Goal: Task Accomplishment & Management: Manage account settings

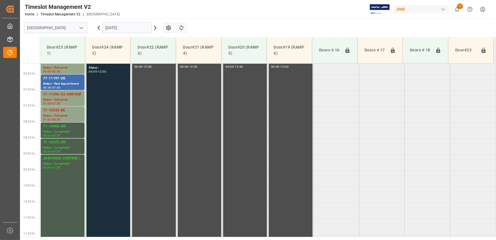
scroll to position [198, 0]
click at [65, 170] on div "JAM DOCK CONTROL/MONTH END Status - Completed 09:00 - 12:00" at bounding box center [62, 200] width 39 height 93
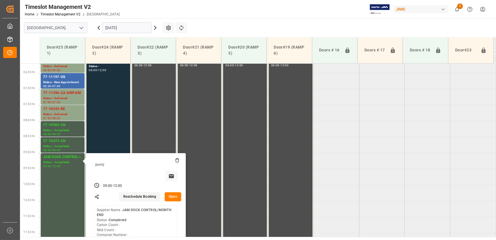
click at [172, 197] on button "Open" at bounding box center [173, 196] width 17 height 9
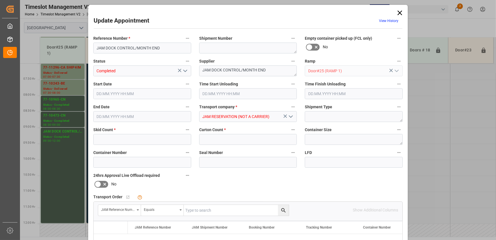
type input "0"
type input "[DATE] 09:00"
type input "[DATE] 12:00"
type input "[DATE] 12:52"
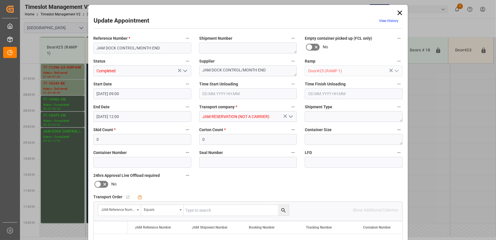
scroll to position [302, 0]
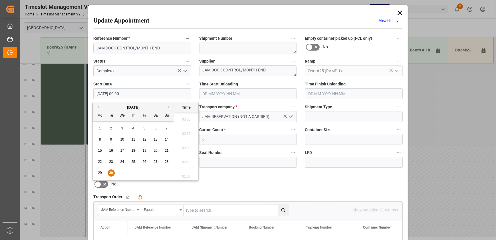
click at [147, 93] on input "[DATE] 09:00" at bounding box center [142, 93] width 98 height 11
click at [113, 171] on div "30" at bounding box center [111, 173] width 7 height 7
click at [187, 174] on li "09:30" at bounding box center [186, 175] width 24 height 14
type input "[DATE] 09:30"
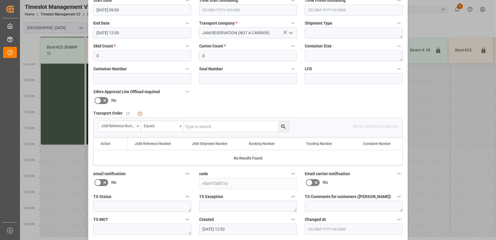
scroll to position [107, 0]
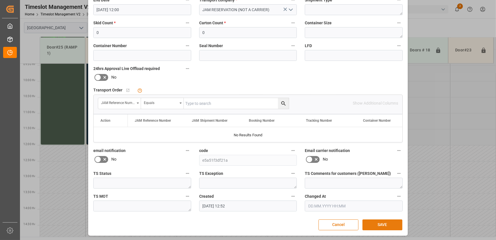
click at [383, 224] on button "SAVE" at bounding box center [383, 224] width 40 height 11
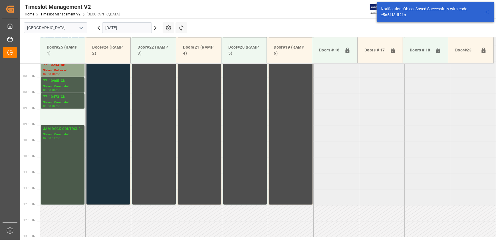
scroll to position [258, 0]
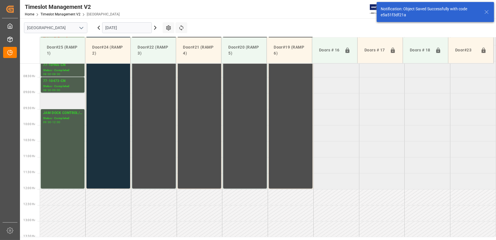
click at [68, 102] on td at bounding box center [63, 101] width 46 height 16
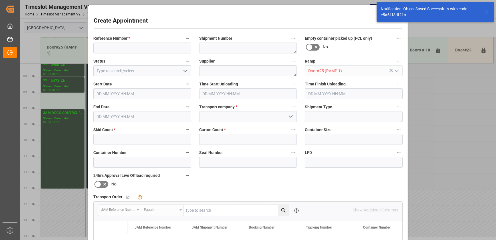
type input "[DATE] 09:00"
type input "[DATE] 09:30"
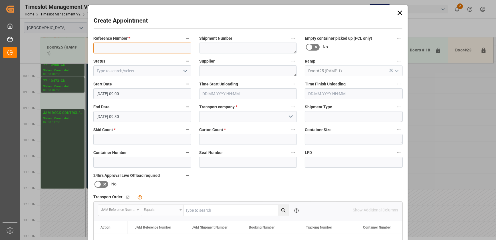
click at [157, 49] on input at bounding box center [142, 48] width 98 height 11
paste input "77-11183-FI"
type input "77-11183-FI"
click at [235, 116] on input at bounding box center [248, 116] width 98 height 11
click at [295, 117] on input at bounding box center [248, 116] width 98 height 11
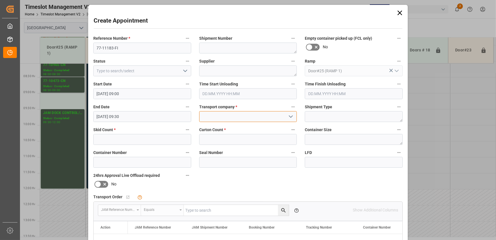
click at [281, 117] on input at bounding box center [248, 116] width 98 height 11
click at [289, 114] on icon "open menu" at bounding box center [290, 116] width 7 height 7
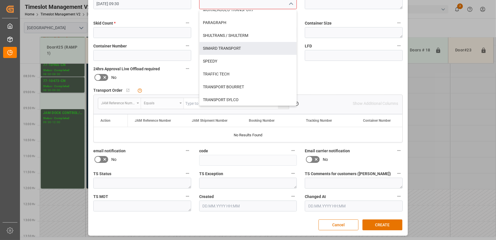
scroll to position [238, 0]
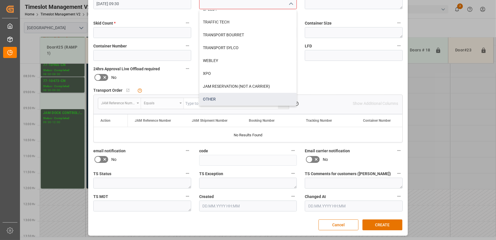
click at [234, 98] on div "OTHER" at bounding box center [248, 99] width 97 height 13
type input "OTHER"
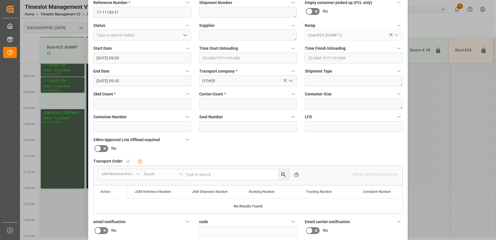
scroll to position [107, 0]
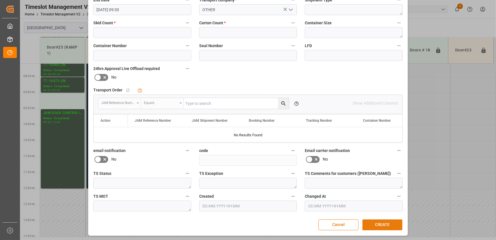
click at [383, 222] on button "CREATE" at bounding box center [383, 224] width 40 height 11
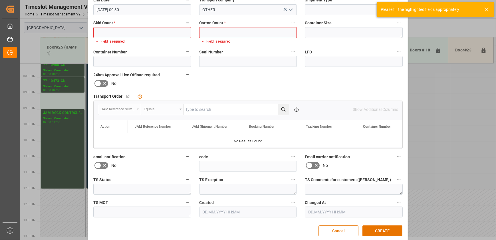
click at [454, 158] on div "Create Appointment Reference Number * 77-11183-FI Shipment Number Empty contain…" at bounding box center [248, 120] width 496 height 240
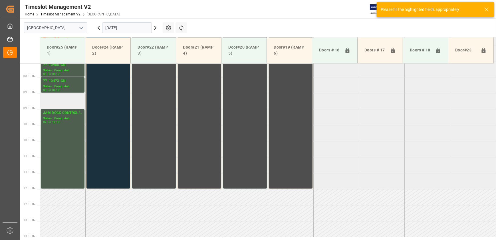
scroll to position [154, 0]
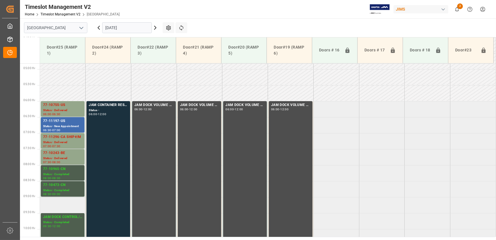
click at [60, 206] on td at bounding box center [63, 205] width 46 height 16
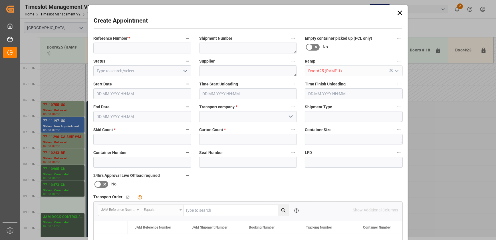
type input "[DATE] 09:00"
type input "[DATE] 09:30"
click at [132, 48] on input at bounding box center [142, 48] width 98 height 11
paste input "Neural DSP Technologies Oy"
type input "Neural DSP Technologies Oy"
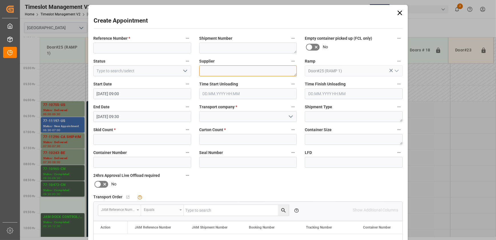
click at [243, 71] on textarea at bounding box center [248, 70] width 98 height 11
paste textarea "Neural DSP Technologies Oy"
type textarea "Neural DSP Technologies Oy"
click at [133, 41] on label "Reference Number *" at bounding box center [142, 39] width 98 height 8
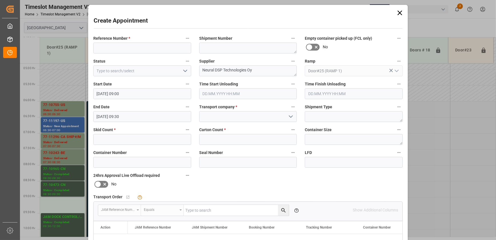
click at [184, 41] on button "Reference Number *" at bounding box center [187, 38] width 7 height 7
click at [133, 45] on div at bounding box center [248, 120] width 496 height 240
click at [134, 48] on input at bounding box center [142, 48] width 98 height 11
paste input "77-11183-FI"
type input "77-11183-FI"
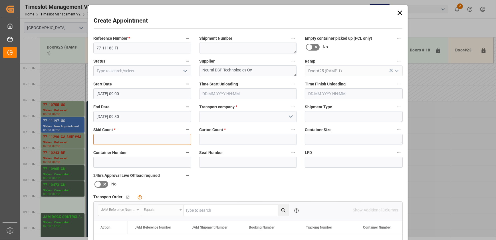
click at [152, 139] on input "text" at bounding box center [142, 139] width 98 height 11
type input "1"
click at [214, 141] on input "text" at bounding box center [248, 139] width 98 height 11
type input "14"
click at [263, 67] on textarea "Neural DSP Technologies Oy" at bounding box center [248, 70] width 98 height 11
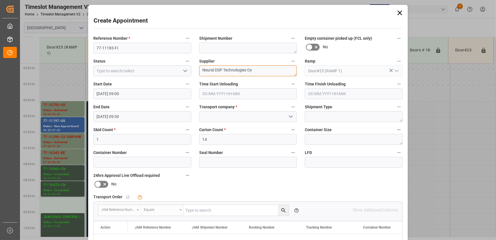
click at [262, 73] on textarea "Neural DSP Technologies Oy" at bounding box center [248, 70] width 98 height 11
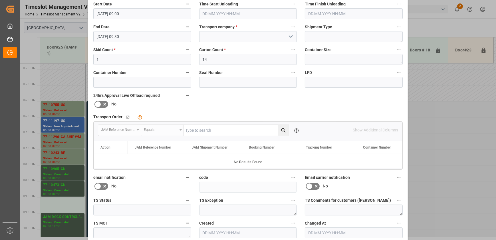
scroll to position [55, 0]
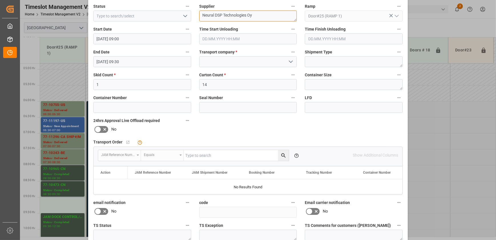
type textarea "Neural DSP Technologies Oy"
click at [287, 60] on icon "open menu" at bounding box center [290, 61] width 7 height 7
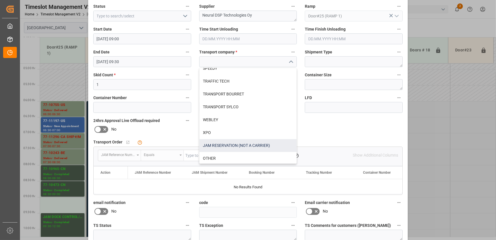
scroll to position [238, 0]
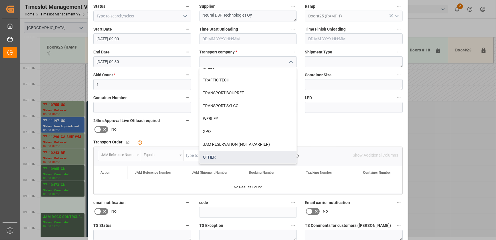
click at [228, 154] on div "OTHER" at bounding box center [248, 157] width 97 height 13
type input "OTHER"
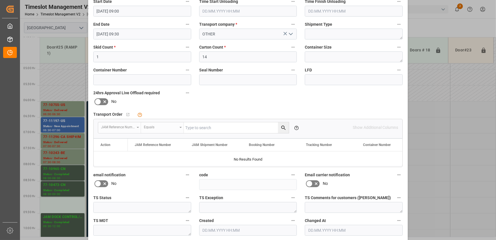
scroll to position [107, 0]
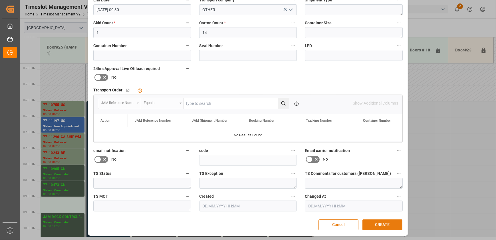
click at [380, 223] on button "CREATE" at bounding box center [383, 224] width 40 height 11
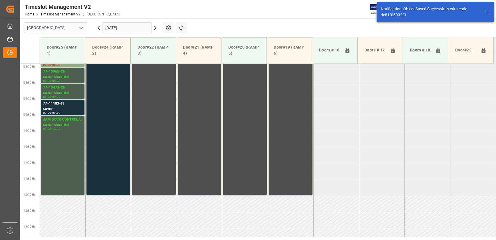
scroll to position [258, 0]
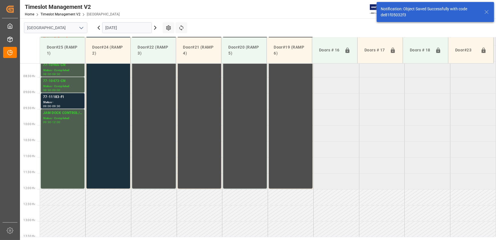
click at [62, 102] on div "Status -" at bounding box center [62, 102] width 39 height 5
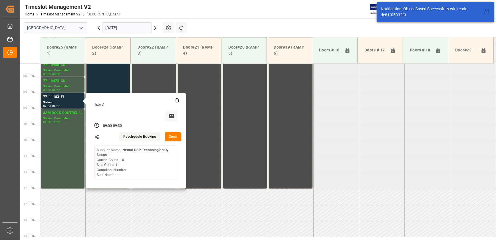
click at [175, 136] on button "Open" at bounding box center [173, 136] width 17 height 9
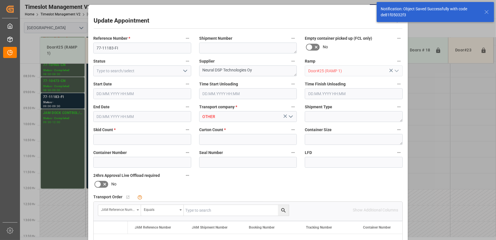
type input "1"
type input "14"
type input "[DATE] 09:00"
type input "[DATE] 09:30"
type input "[DATE] 16:54"
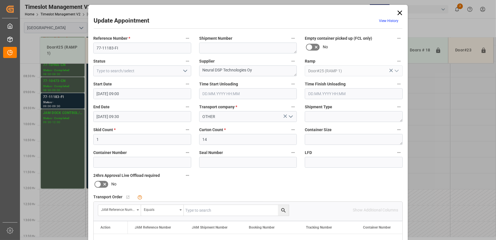
click at [203, 210] on input "text" at bounding box center [236, 210] width 105 height 11
paste input "77-11183-FI"
type input "77-11183-FI"
click at [283, 212] on icon "search button" at bounding box center [284, 210] width 6 height 6
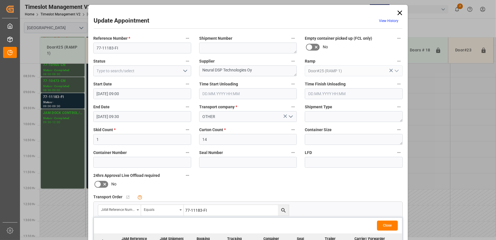
scroll to position [104, 0]
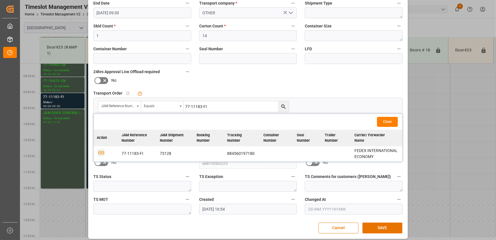
click at [101, 153] on icon "button" at bounding box center [101, 152] width 6 height 3
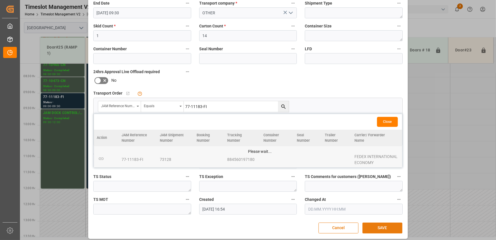
click at [371, 224] on button "SAVE" at bounding box center [383, 227] width 40 height 11
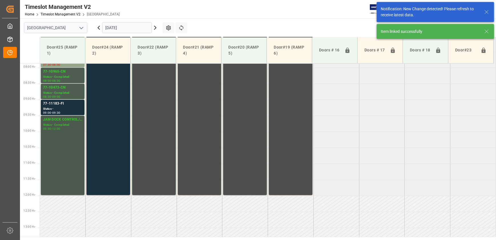
scroll to position [258, 0]
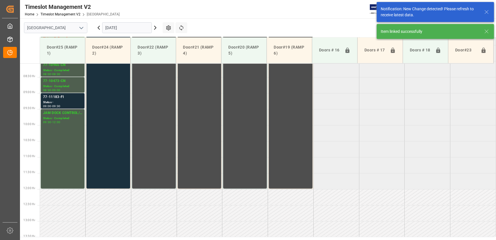
click at [66, 105] on div "09:00 - 09:30" at bounding box center [62, 106] width 39 height 3
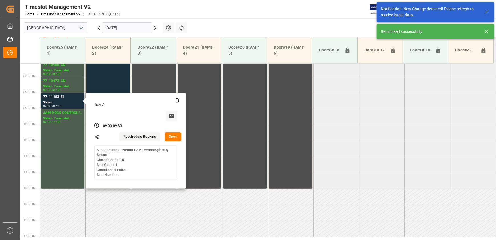
click at [176, 136] on button "Open" at bounding box center [173, 136] width 17 height 9
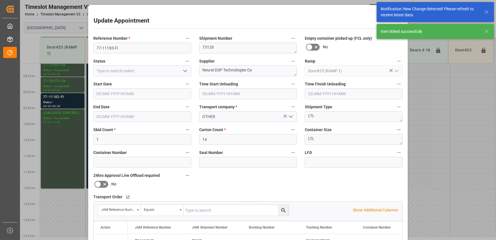
type input "[DATE] 09:00"
type input "[DATE] 09:30"
type input "[DATE] 16:54"
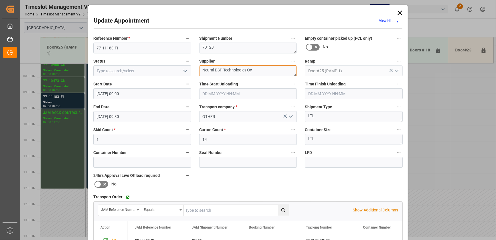
drag, startPoint x: 257, startPoint y: 69, endPoint x: 248, endPoint y: 75, distance: 10.8
click at [248, 75] on textarea "Neural DSP Technologies Oy" at bounding box center [248, 70] width 98 height 11
type textarea "Neural DSP Technologies INO1(2)"
click at [184, 71] on polyline "open menu" at bounding box center [185, 71] width 3 height 2
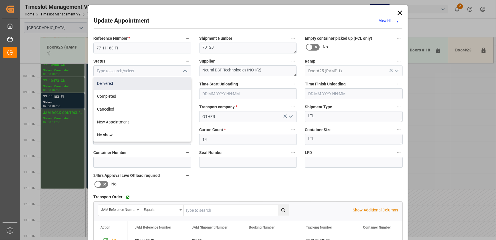
click at [162, 85] on div "Delivered" at bounding box center [142, 83] width 97 height 13
type input "Delivered"
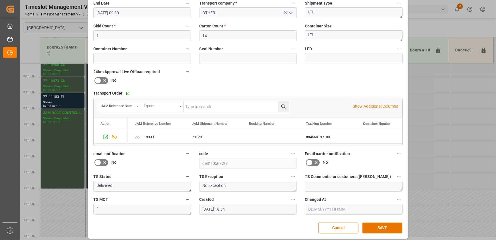
scroll to position [107, 0]
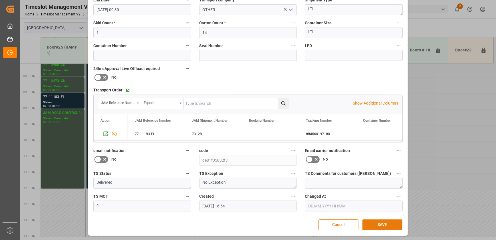
click at [387, 224] on button "SAVE" at bounding box center [383, 224] width 40 height 11
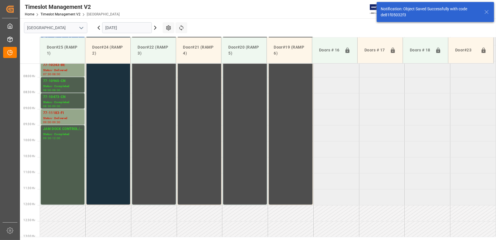
scroll to position [258, 0]
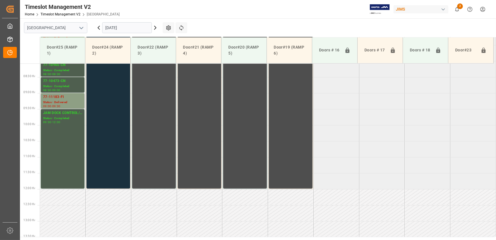
click at [76, 94] on div "77-11183-FI Status - Delivered 09:00 - 09:30" at bounding box center [63, 100] width 44 height 15
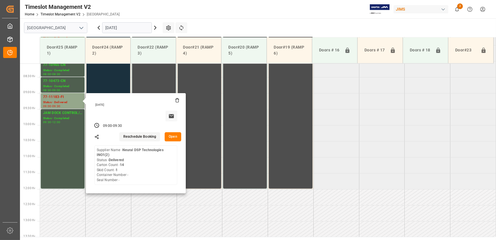
click at [173, 136] on button "Open" at bounding box center [173, 136] width 17 height 9
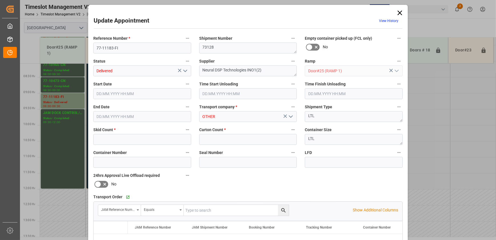
type input "1"
type input "14"
type input "[DATE] 09:00"
type input "[DATE] 09:30"
type input "[DATE] 16:54"
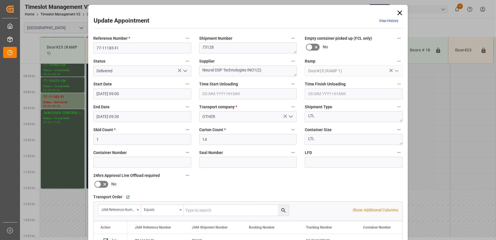
click at [400, 14] on icon at bounding box center [400, 13] width 5 height 5
